Goal: Information Seeking & Learning: Learn about a topic

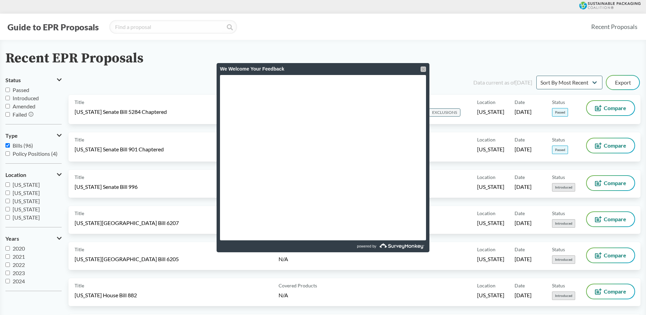
drag, startPoint x: 421, startPoint y: 72, endPoint x: 424, endPoint y: 70, distance: 4.3
click at [421, 72] on div "We Welcome Your Feedback" at bounding box center [323, 69] width 206 height 12
click at [424, 70] on div at bounding box center [423, 68] width 5 height 5
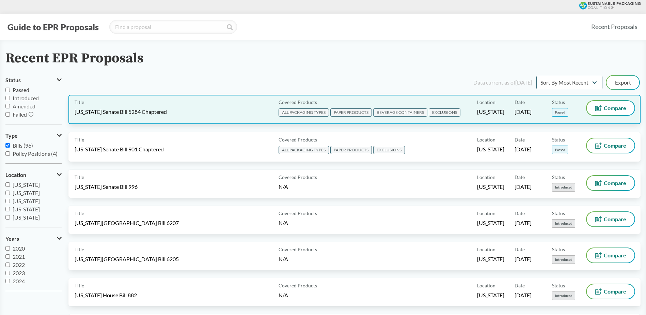
click at [158, 107] on div "Title [US_STATE] Senate Bill 5284 Chaptered" at bounding box center [175, 109] width 201 height 17
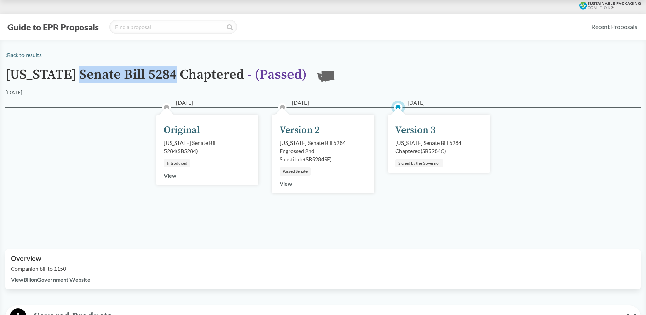
drag, startPoint x: 177, startPoint y: 75, endPoint x: 84, endPoint y: 74, distance: 93.7
click at [84, 74] on h1 "[US_STATE] Senate Bill 5284 Chaptered - ( Passed )" at bounding box center [155, 77] width 301 height 21
copy h1 "Senate Bill 5284"
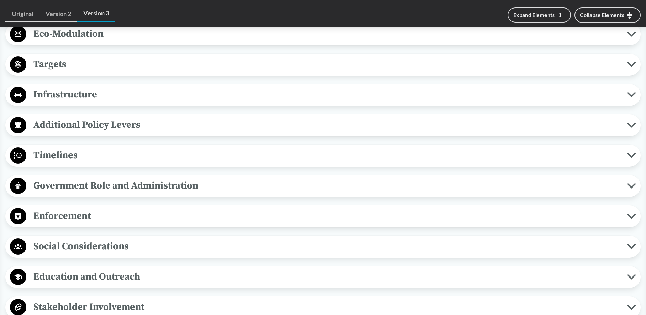
scroll to position [545, 0]
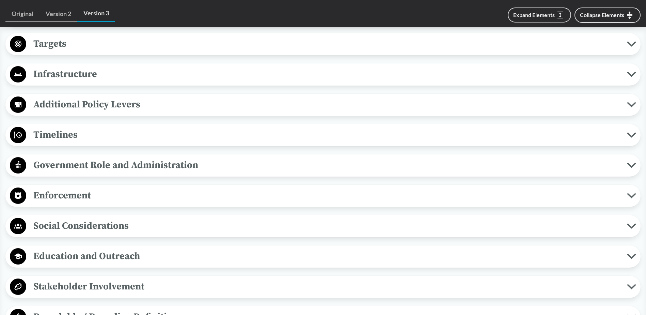
click at [87, 138] on span "Timelines" at bounding box center [326, 134] width 601 height 15
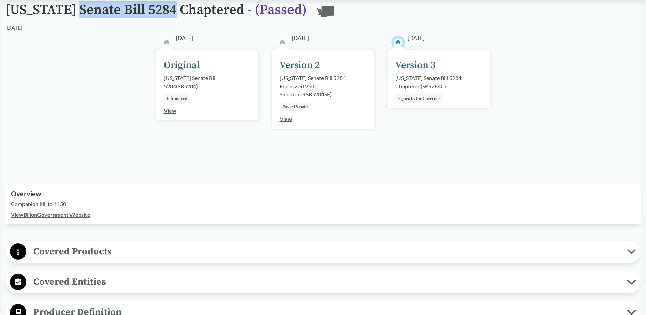
scroll to position [0, 0]
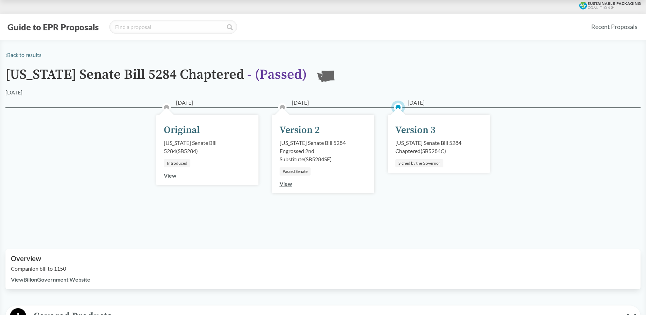
click at [275, 56] on div "‹ Back to results" at bounding box center [322, 55] width 635 height 8
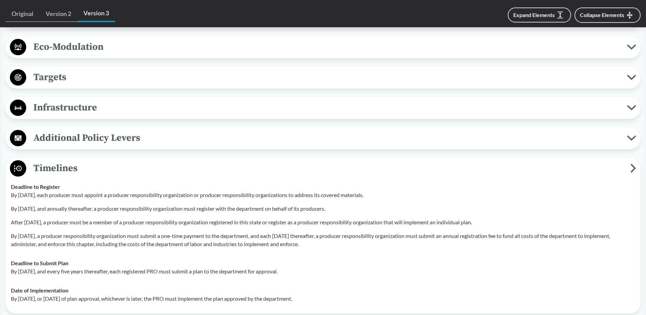
scroll to position [545, 0]
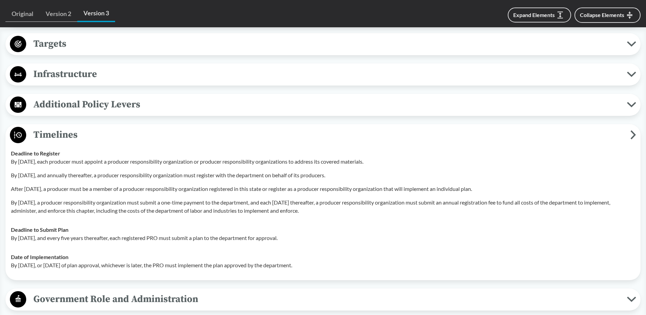
drag, startPoint x: 348, startPoint y: 267, endPoint x: 1, endPoint y: 147, distance: 366.4
copy tbody "Deadline to Register By [DATE], each producer must appoint a producer responsib…"
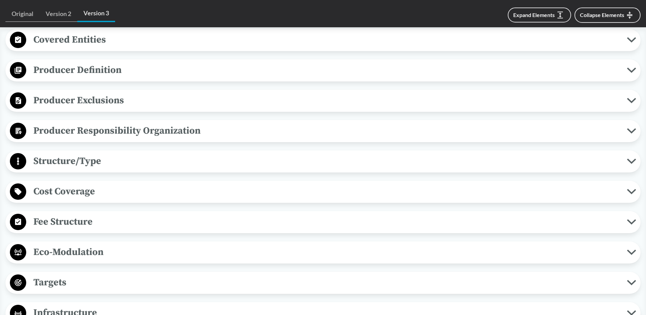
scroll to position [136, 0]
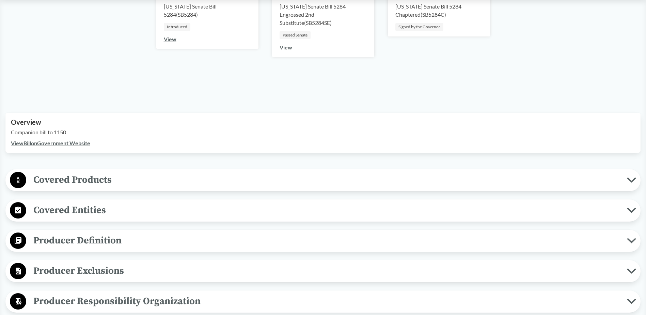
click at [84, 215] on span "Covered Entities" at bounding box center [326, 209] width 601 height 15
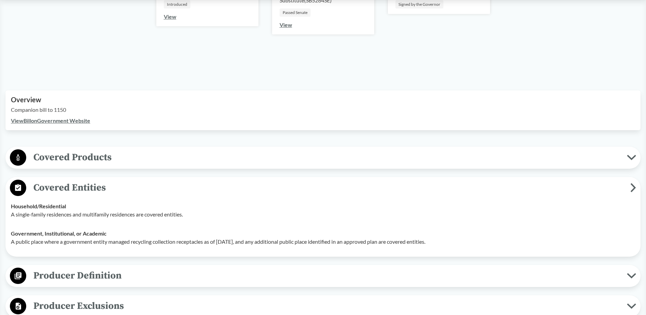
scroll to position [170, 0]
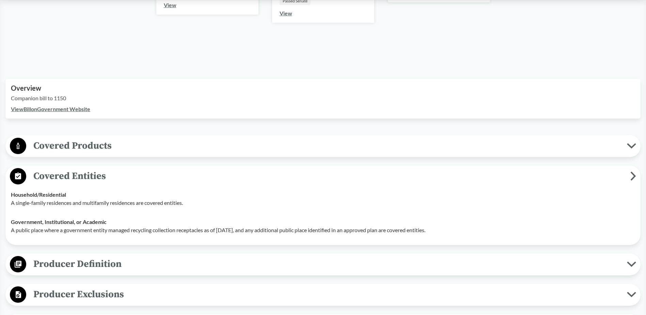
drag, startPoint x: 455, startPoint y: 230, endPoint x: 6, endPoint y: 193, distance: 451.1
click at [6, 193] on div "Covered Entities Household/​Residential A single-family residences and multifam…" at bounding box center [322, 205] width 635 height 80
copy tbody "Household/​Residential A single-family residences and multifamily residences ar…"
click at [79, 152] on span "Covered Products" at bounding box center [326, 145] width 601 height 15
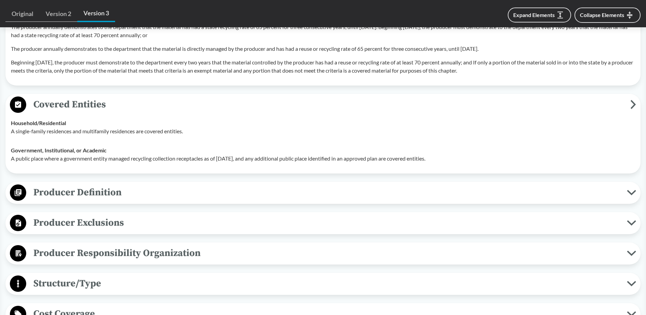
scroll to position [783, 0]
click at [109, 192] on span "Producer Definition" at bounding box center [326, 191] width 601 height 15
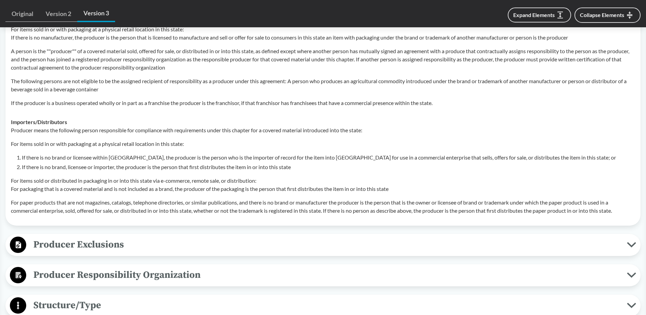
scroll to position [1124, 0]
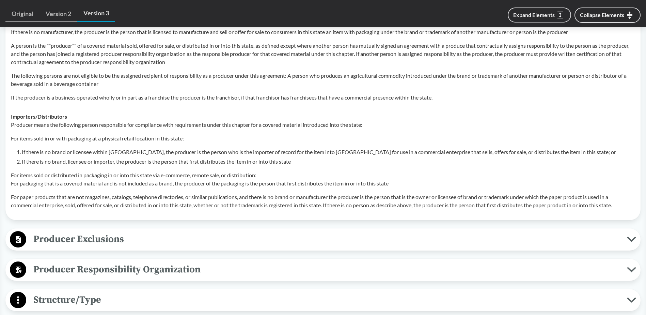
click at [113, 244] on span "Producer Exclusions" at bounding box center [326, 238] width 601 height 15
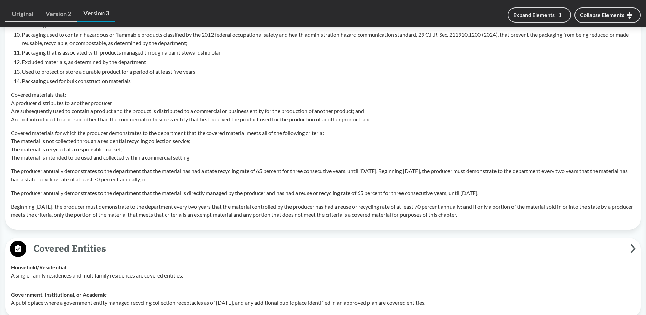
scroll to position [681, 0]
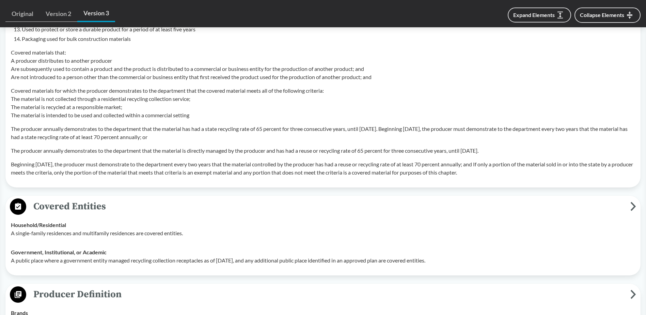
click at [92, 232] on p "A single-family residences and multifamily residences are covered entities." at bounding box center [323, 233] width 624 height 8
click at [135, 226] on div "Household/​Residential A single-family residences and multifamily residences ar…" at bounding box center [323, 229] width 624 height 16
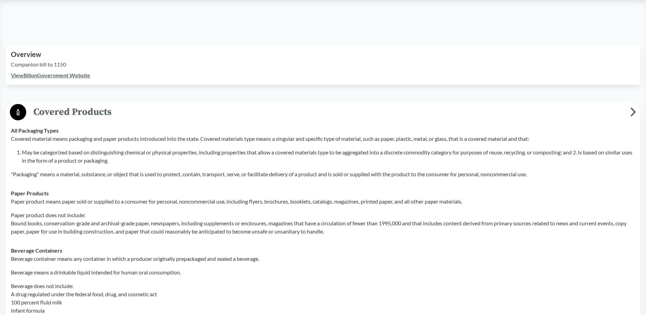
scroll to position [204, 0]
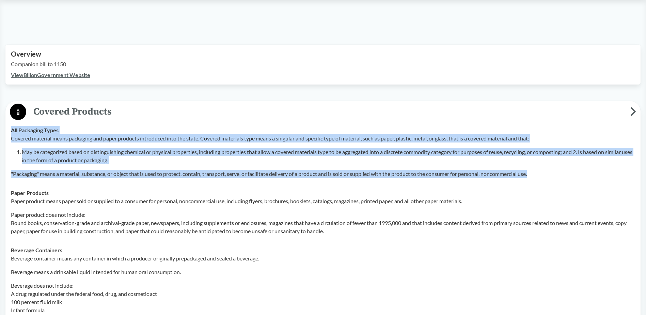
drag, startPoint x: 532, startPoint y: 171, endPoint x: 11, endPoint y: 131, distance: 522.3
click at [11, 131] on div "All Packaging Types Covered material means packaging and paper products introdu…" at bounding box center [323, 152] width 624 height 52
copy div "All Packaging Types Covered material means packaging and paper products introdu…"
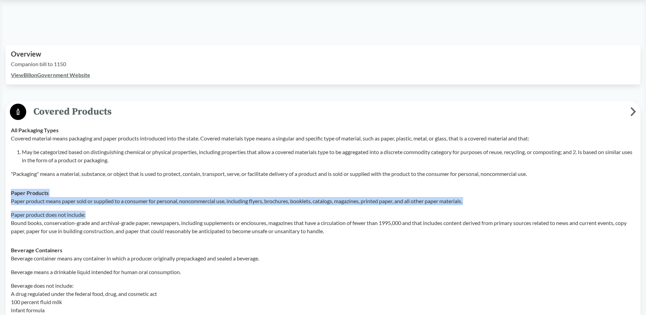
drag, startPoint x: 267, startPoint y: 195, endPoint x: 249, endPoint y: 206, distance: 20.6
click at [249, 206] on div "Paper Products Paper product means paper sold or supplied to a consumer for per…" at bounding box center [323, 212] width 624 height 46
drag, startPoint x: 249, startPoint y: 206, endPoint x: 247, endPoint y: 212, distance: 6.6
click at [247, 212] on p "Paper product does not include: Bound books, conservation-grade and archival-gr…" at bounding box center [323, 222] width 624 height 25
click at [259, 199] on p "Paper product means paper sold or supplied to a consumer for personal, noncomme…" at bounding box center [323, 201] width 624 height 8
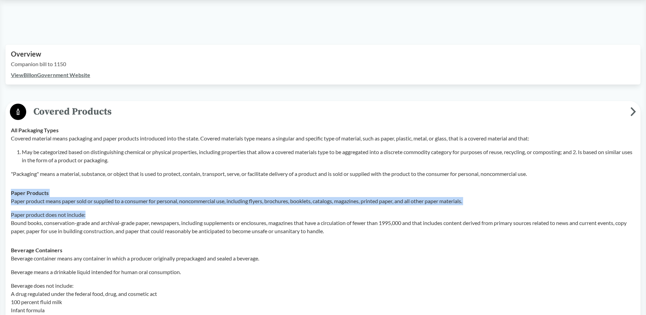
click at [337, 200] on p "Paper product means paper sold or supplied to a consumer for personal, noncomme…" at bounding box center [323, 201] width 624 height 8
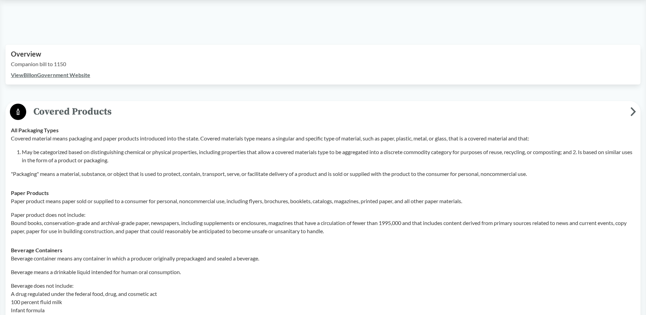
click at [483, 203] on p "Paper product means paper sold or supplied to a consumer for personal, noncomme…" at bounding box center [323, 201] width 624 height 8
